Goal: Navigation & Orientation: Find specific page/section

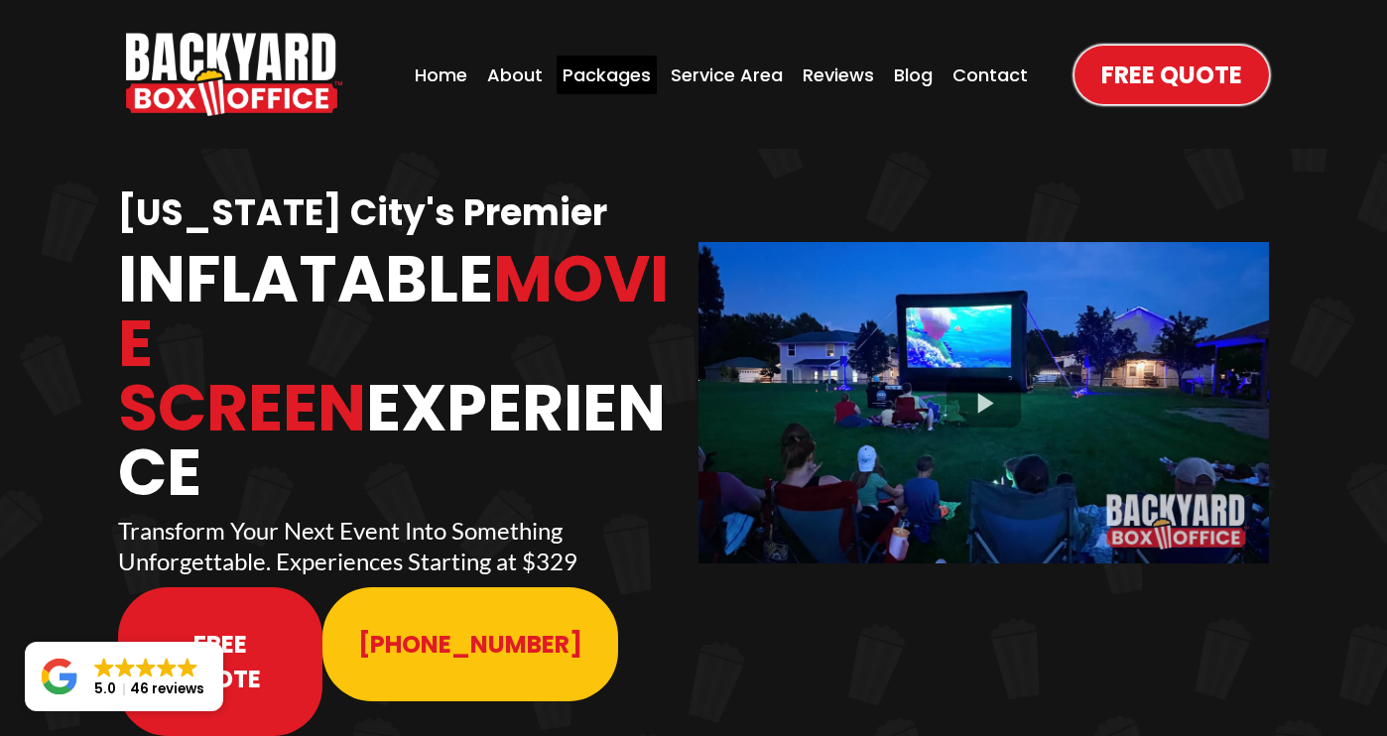
click at [609, 64] on div "Packages" at bounding box center [606, 75] width 100 height 39
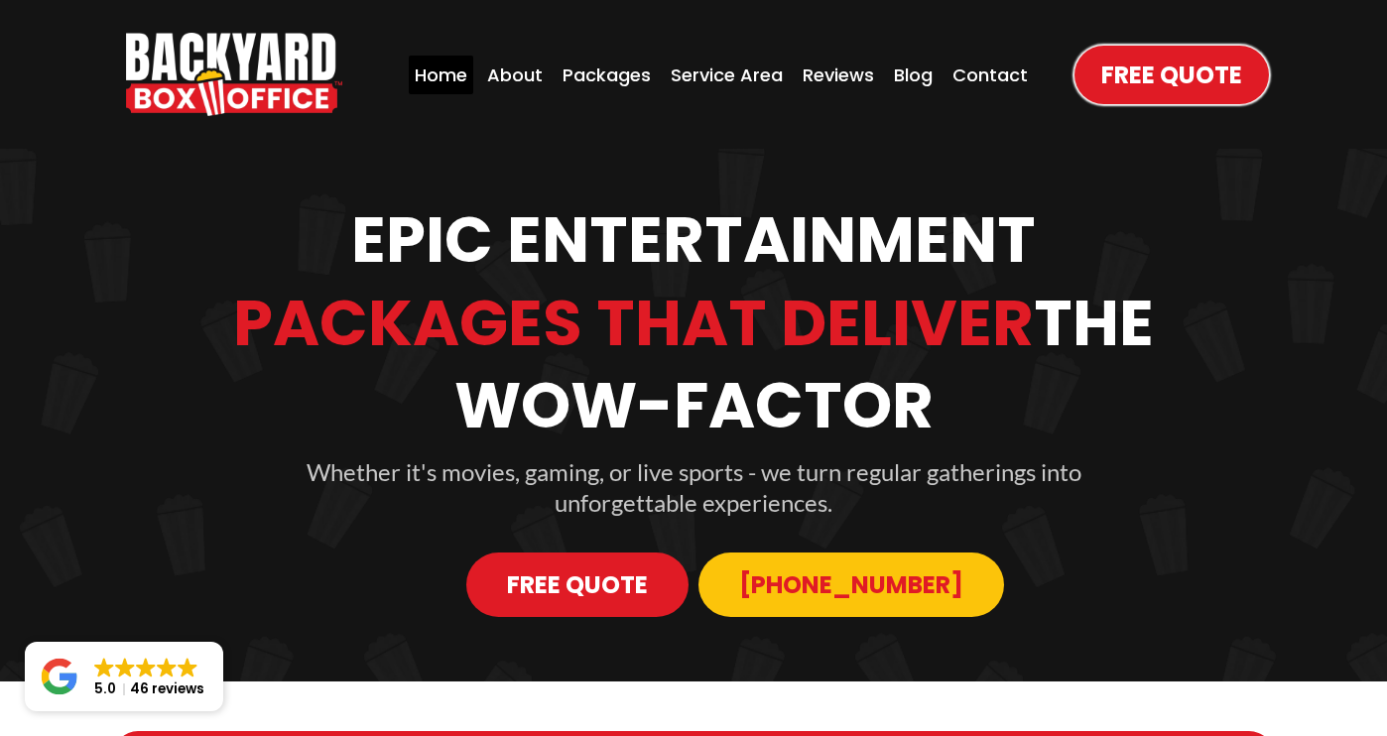
click at [433, 71] on div "Home" at bounding box center [441, 75] width 64 height 39
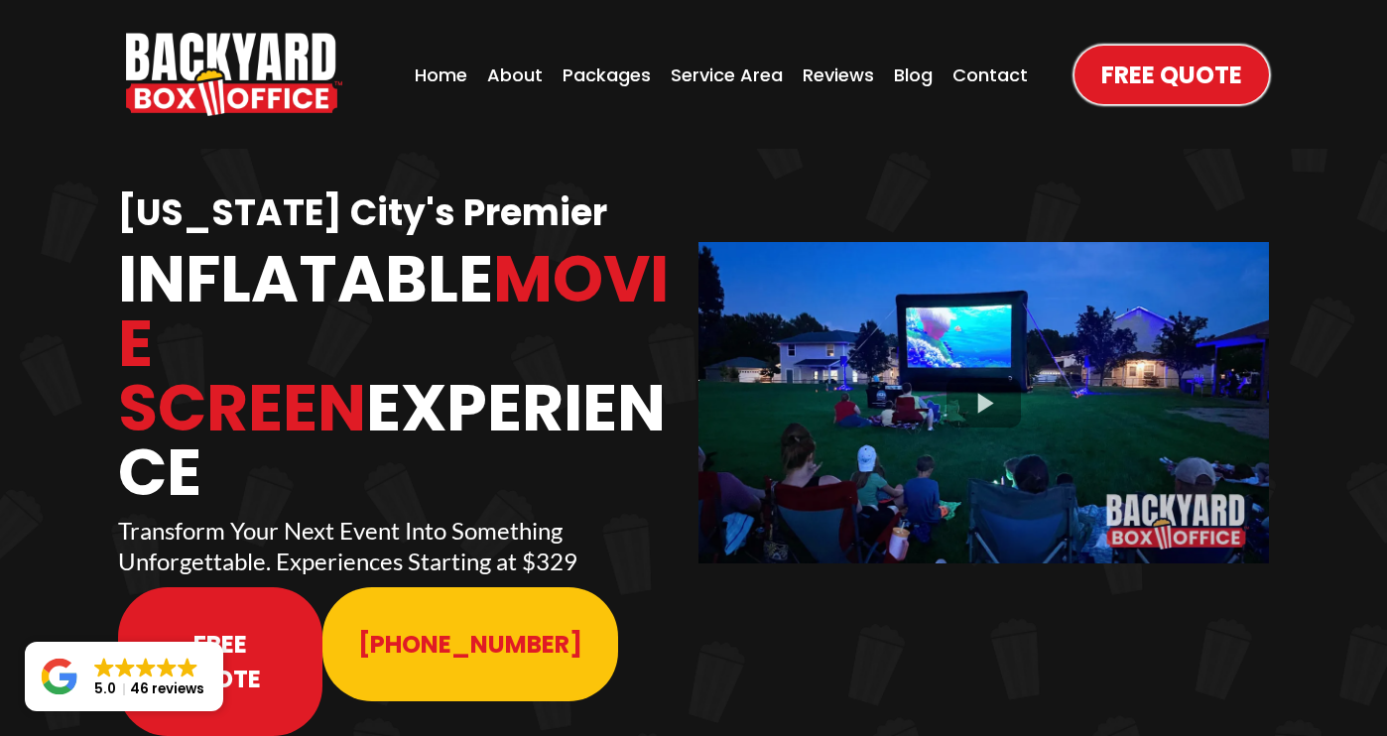
click at [546, 97] on div "Home About Packages Service Area Reviews Blog Contact" at bounding box center [579, 74] width 923 height 99
